Goal: Find specific page/section: Find specific page/section

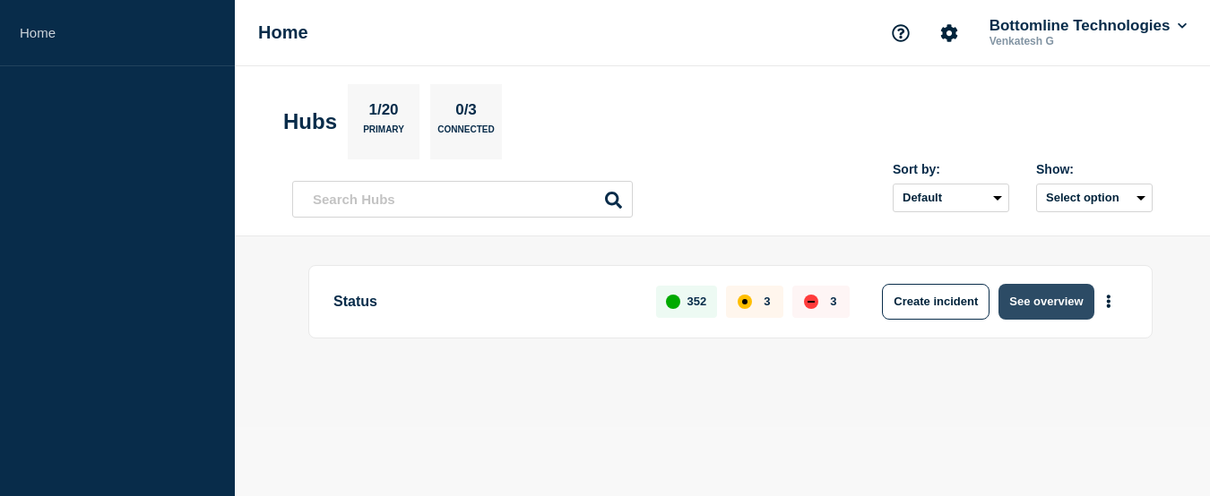
click at [1038, 294] on button "See overview" at bounding box center [1045, 302] width 95 height 36
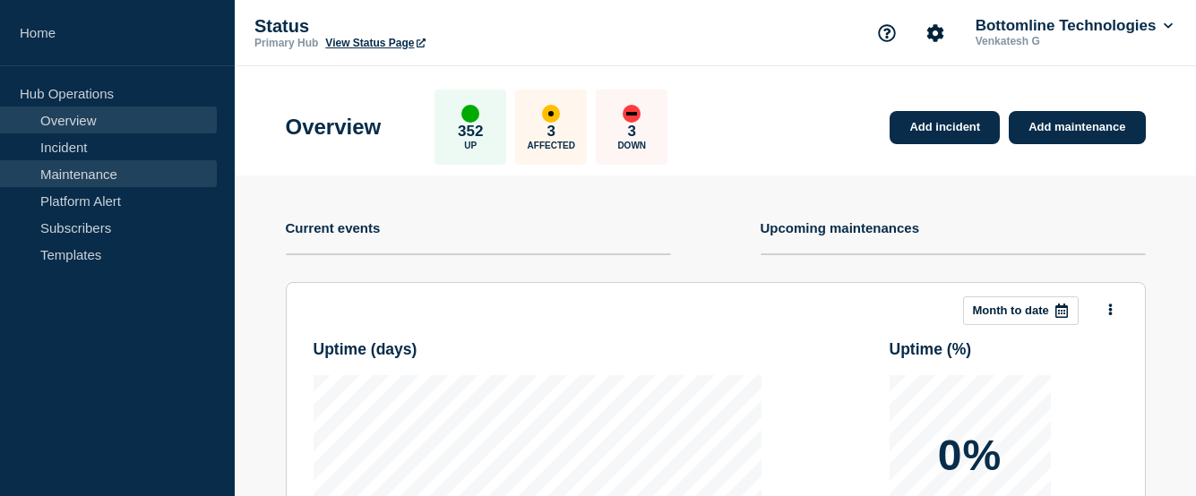
click at [89, 179] on link "Maintenance" at bounding box center [108, 173] width 217 height 27
